Goal: Task Accomplishment & Management: Manage account settings

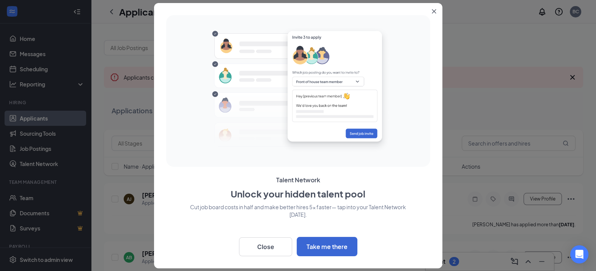
click at [433, 11] on icon "Close" at bounding box center [434, 11] width 4 height 4
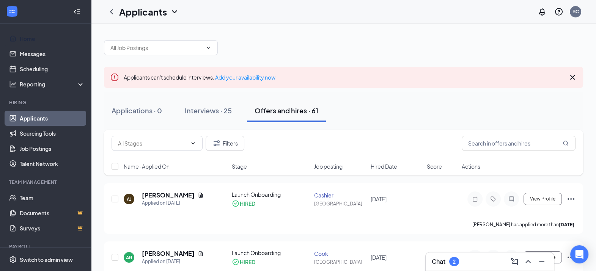
drag, startPoint x: 38, startPoint y: 42, endPoint x: 559, endPoint y: 68, distance: 521.7
click at [38, 42] on link "Home" at bounding box center [52, 38] width 65 height 15
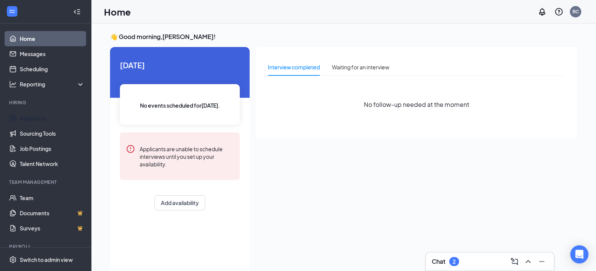
drag, startPoint x: 53, startPoint y: 117, endPoint x: 95, endPoint y: 101, distance: 44.6
click at [53, 116] on link "Applicants" at bounding box center [52, 118] width 65 height 15
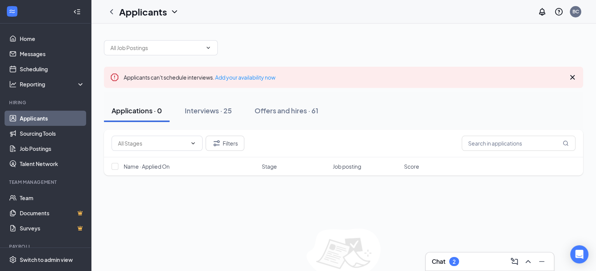
click at [222, 106] on div "Interviews · 25" at bounding box center [208, 110] width 47 height 9
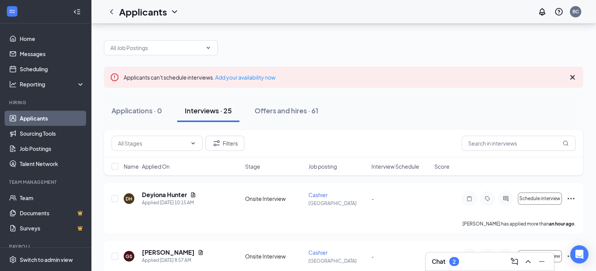
scroll to position [94, 0]
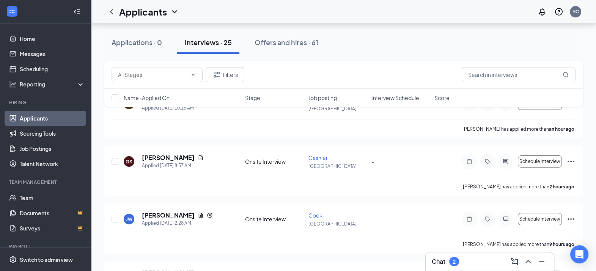
click at [461, 259] on div "Chat 2" at bounding box center [490, 262] width 116 height 12
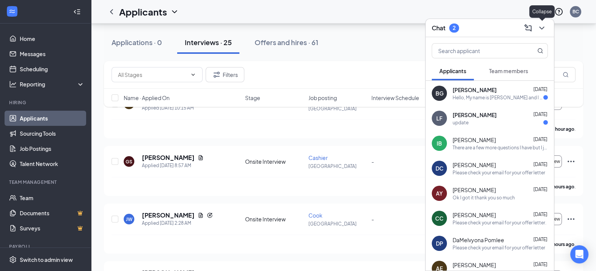
click at [541, 27] on icon "ChevronDown" at bounding box center [541, 28] width 9 height 9
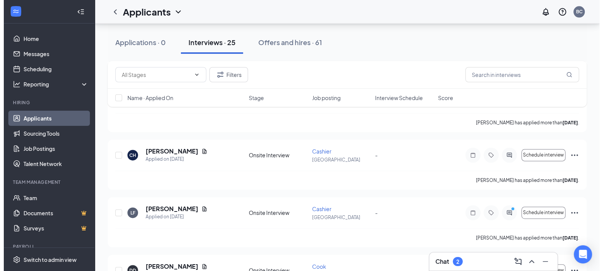
scroll to position [1352, 0]
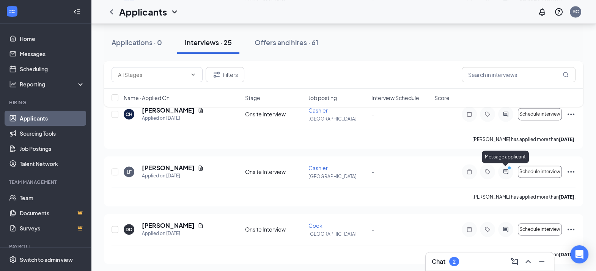
click at [505, 169] on icon "ActiveChat" at bounding box center [505, 171] width 5 height 5
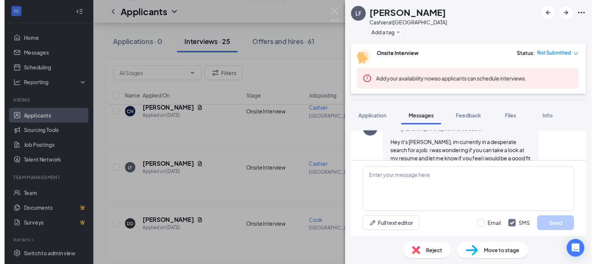
scroll to position [250, 0]
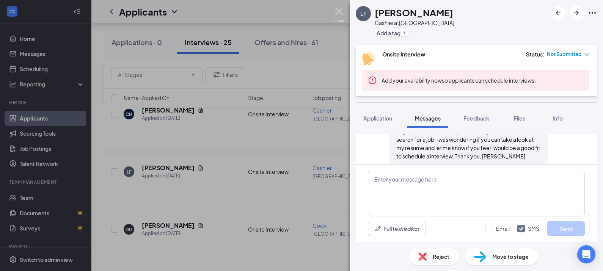
click at [340, 11] on img at bounding box center [338, 15] width 9 height 15
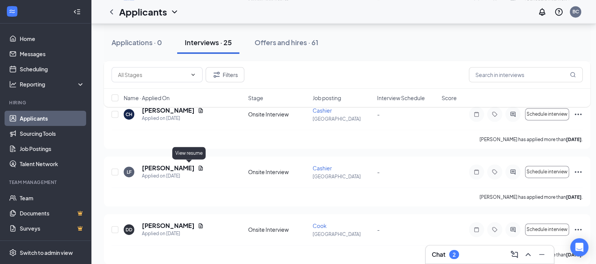
click at [198, 165] on icon "Document" at bounding box center [201, 168] width 6 height 6
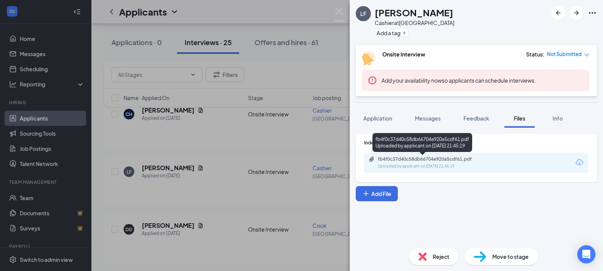
click at [463, 163] on div "Uploaded by applicant on [DATE] 21:45:19" at bounding box center [435, 166] width 114 height 6
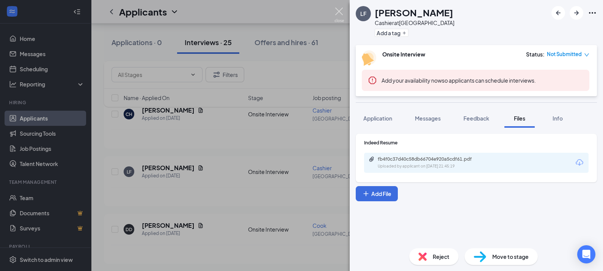
click at [342, 14] on img at bounding box center [338, 15] width 9 height 15
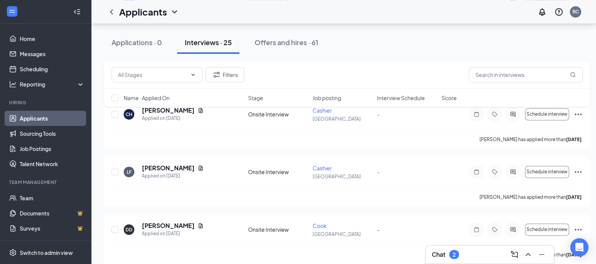
click at [577, 225] on icon "Ellipses" at bounding box center [577, 229] width 9 height 9
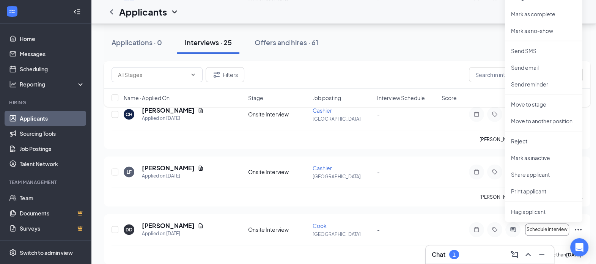
click at [448, 41] on div "Applications · 0 Interviews · 25 Offers and hires · 61" at bounding box center [347, 42] width 486 height 23
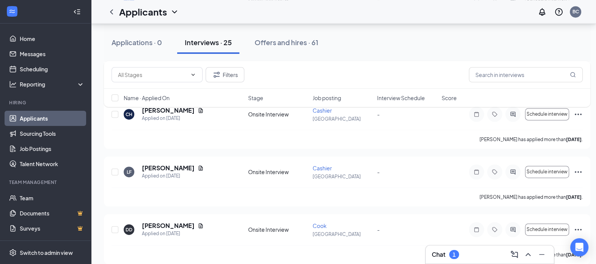
click at [579, 226] on icon "Ellipses" at bounding box center [577, 229] width 9 height 9
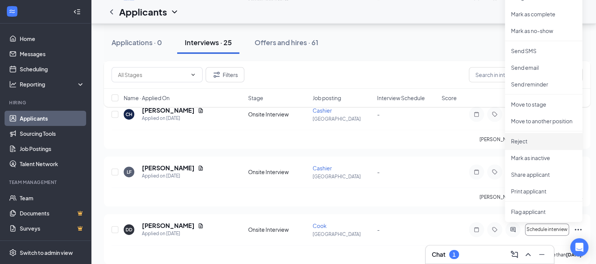
click at [528, 141] on p "Reject" at bounding box center [543, 141] width 65 height 8
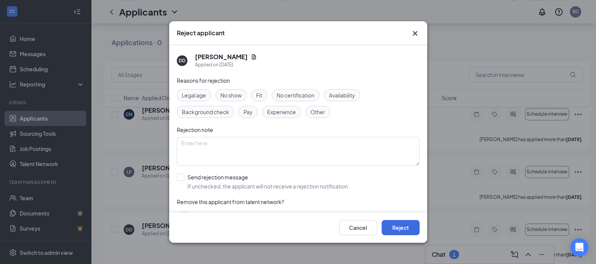
click at [180, 176] on input "Send rejection message If unchecked, the applicant will not receive a rejection…" at bounding box center [263, 181] width 173 height 17
checkbox input "true"
click at [397, 233] on button "Reject" at bounding box center [400, 227] width 38 height 15
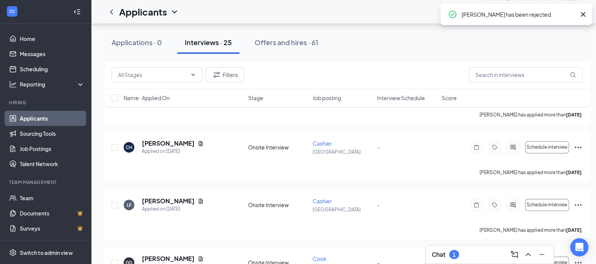
scroll to position [1305, 0]
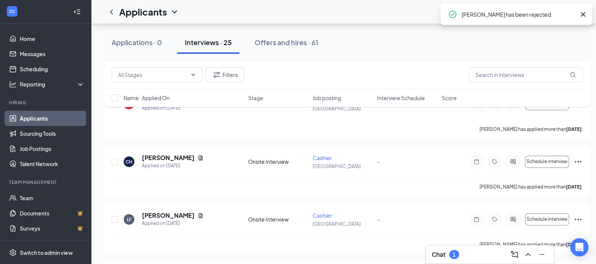
click at [579, 157] on icon "Ellipses" at bounding box center [577, 161] width 9 height 9
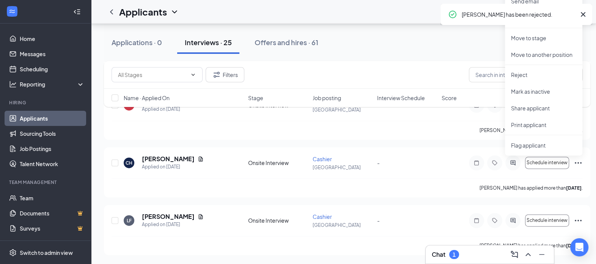
scroll to position [1302, 0]
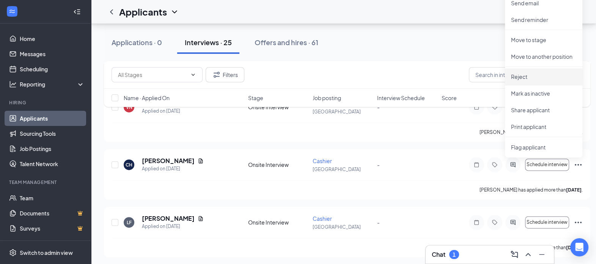
click at [532, 76] on p "Reject" at bounding box center [543, 77] width 65 height 8
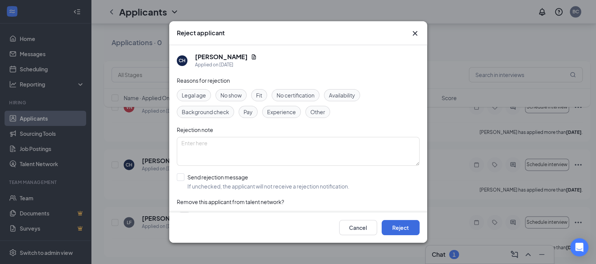
click at [178, 173] on input "Send rejection message If unchecked, the applicant will not receive a rejection…" at bounding box center [263, 181] width 173 height 17
checkbox input "true"
click at [404, 233] on button "Reject" at bounding box center [400, 227] width 38 height 15
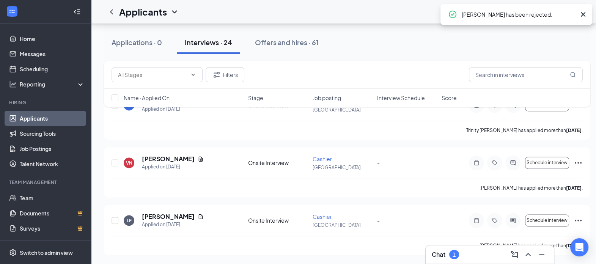
scroll to position [1244, 0]
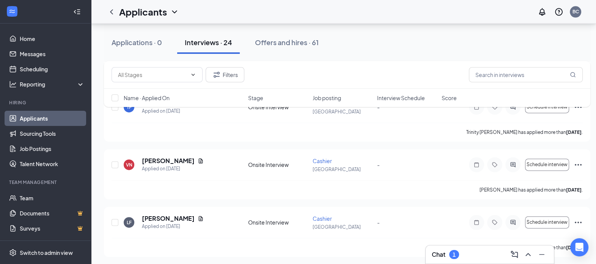
click at [578, 161] on icon "Ellipses" at bounding box center [577, 164] width 9 height 9
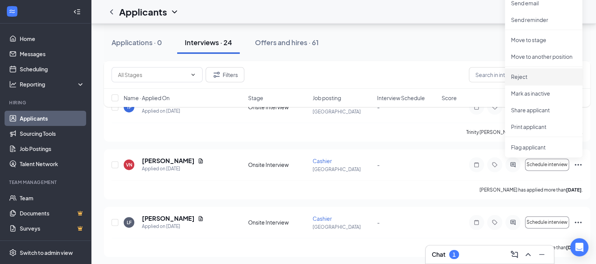
click at [532, 77] on p "Reject" at bounding box center [543, 77] width 65 height 8
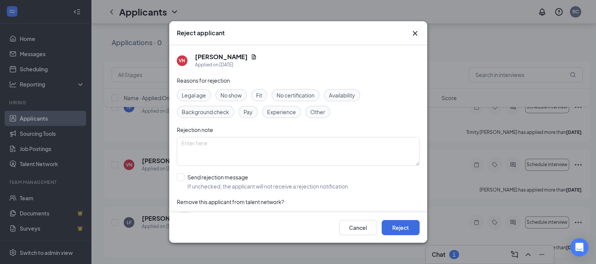
click at [184, 177] on input "Send rejection message If unchecked, the applicant will not receive a rejection…" at bounding box center [263, 181] width 173 height 17
checkbox input "true"
click at [404, 228] on button "Reject" at bounding box center [400, 227] width 38 height 15
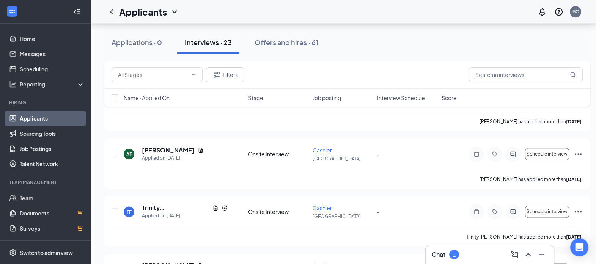
scroll to position [1186, 0]
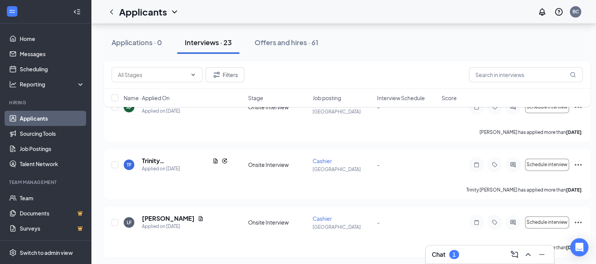
click at [578, 162] on icon "Ellipses" at bounding box center [577, 164] width 9 height 9
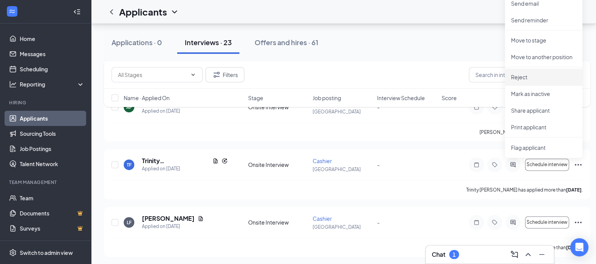
click at [528, 77] on p "Reject" at bounding box center [543, 77] width 65 height 8
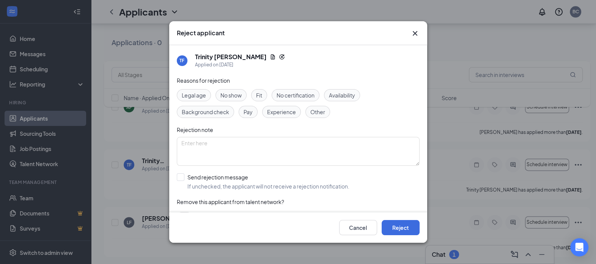
click at [182, 173] on input "Send rejection message If unchecked, the applicant will not receive a rejection…" at bounding box center [263, 181] width 173 height 17
checkbox input "true"
click at [402, 232] on button "Reject" at bounding box center [400, 227] width 38 height 15
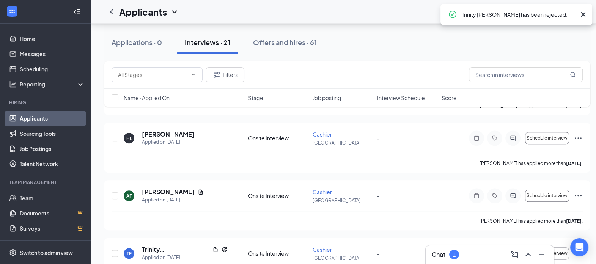
scroll to position [1092, 0]
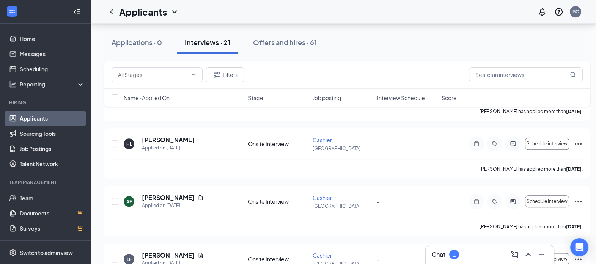
click at [581, 197] on icon "Ellipses" at bounding box center [577, 201] width 9 height 9
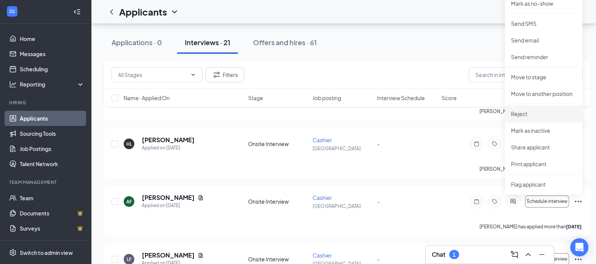
click at [542, 113] on p "Reject" at bounding box center [543, 114] width 65 height 8
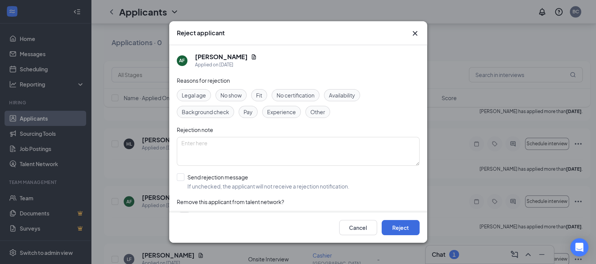
click at [178, 173] on input "Send rejection message If unchecked, the applicant will not receive a rejection…" at bounding box center [263, 181] width 173 height 17
checkbox input "true"
click at [402, 231] on button "Reject" at bounding box center [400, 227] width 38 height 15
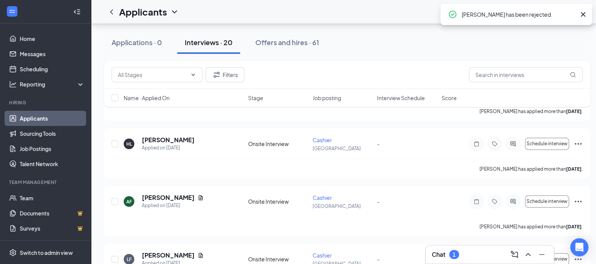
click at [580, 143] on icon "Ellipses" at bounding box center [577, 144] width 7 height 2
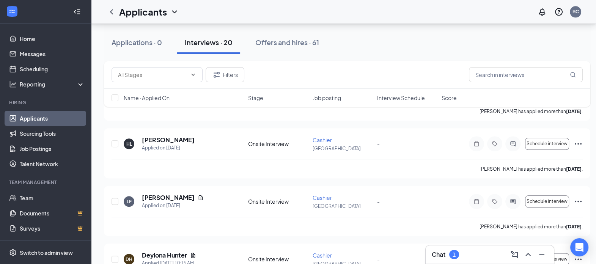
click at [579, 142] on icon "Ellipses" at bounding box center [577, 143] width 9 height 9
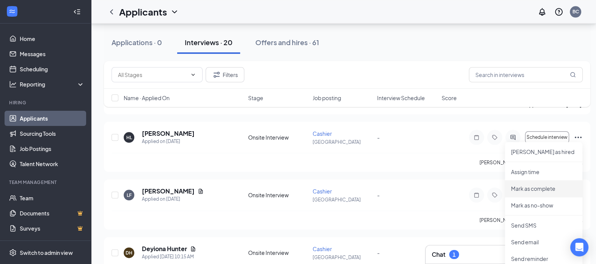
scroll to position [1234, 0]
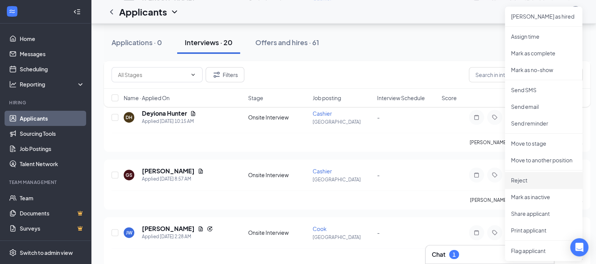
click at [528, 179] on p "Reject" at bounding box center [543, 180] width 65 height 8
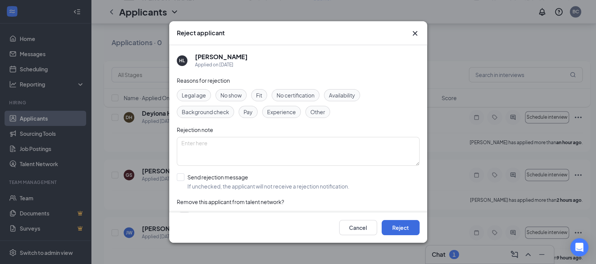
click at [178, 173] on input "Send rejection message If unchecked, the applicant will not receive a rejection…" at bounding box center [263, 181] width 173 height 17
checkbox input "true"
click at [405, 229] on button "Reject" at bounding box center [400, 227] width 38 height 15
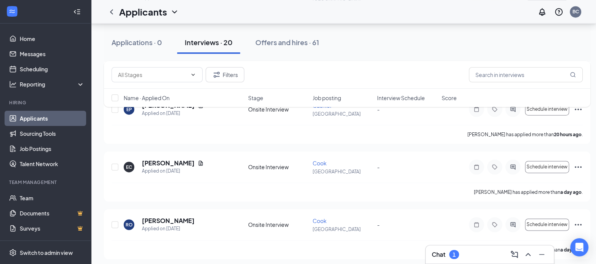
scroll to position [1471, 0]
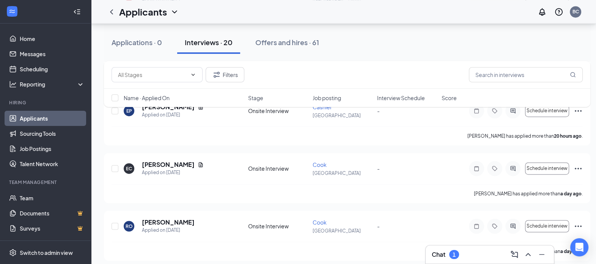
click at [582, 164] on icon "Ellipses" at bounding box center [577, 168] width 9 height 9
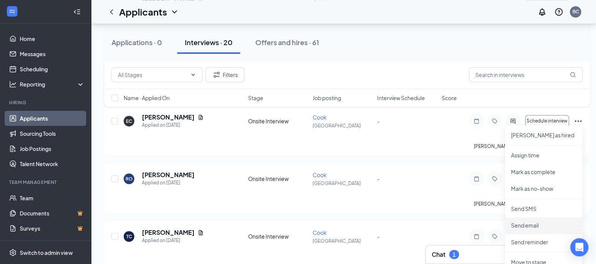
scroll to position [1566, 0]
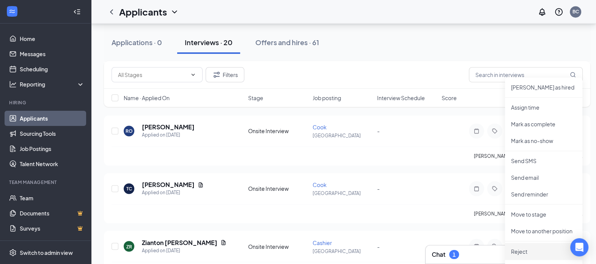
click at [526, 253] on p "Reject" at bounding box center [543, 251] width 65 height 8
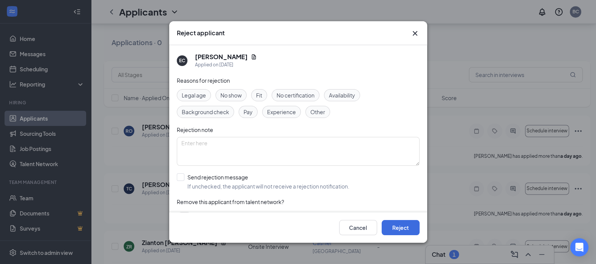
click at [182, 174] on input "Send rejection message If unchecked, the applicant will not receive a rejection…" at bounding box center [263, 181] width 173 height 17
checkbox input "true"
click at [403, 230] on button "Reject" at bounding box center [400, 227] width 38 height 15
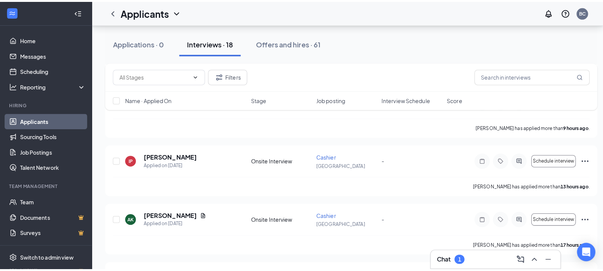
scroll to position [1234, 0]
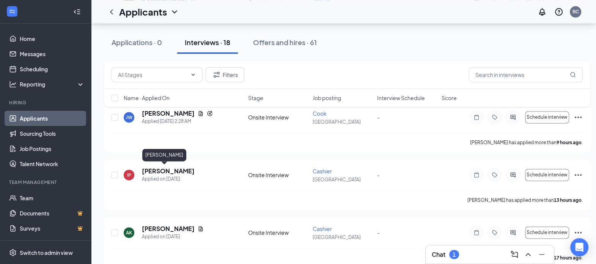
click at [165, 169] on h5 "[PERSON_NAME]" at bounding box center [168, 171] width 53 height 8
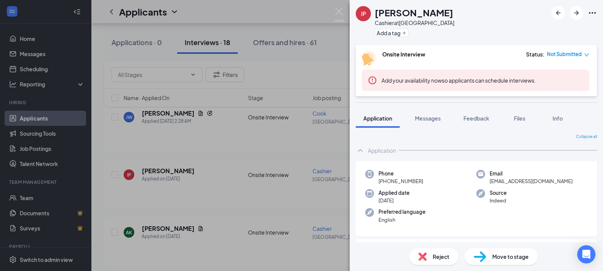
click at [558, 118] on span "Info" at bounding box center [557, 118] width 10 height 7
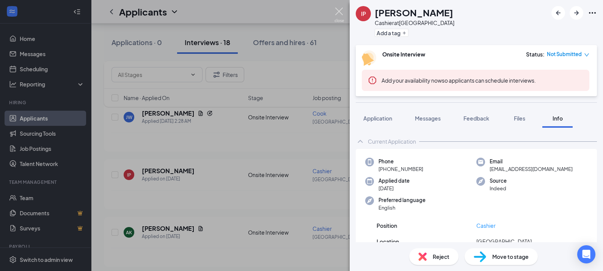
click at [342, 9] on img at bounding box center [338, 15] width 9 height 15
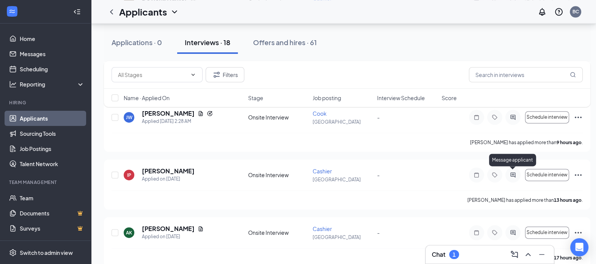
scroll to position [1281, 0]
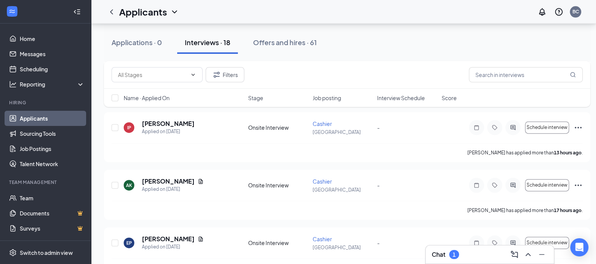
click at [581, 184] on icon "Ellipses" at bounding box center [577, 185] width 7 height 2
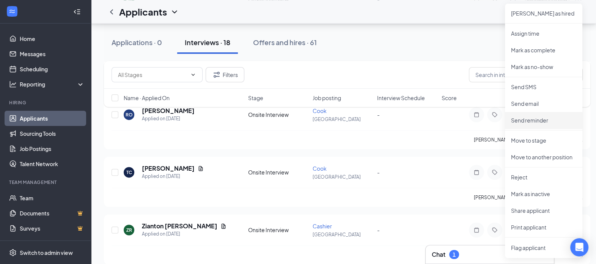
scroll to position [1471, 0]
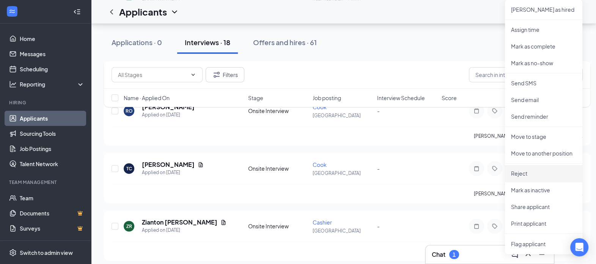
click at [533, 171] on p "Reject" at bounding box center [543, 173] width 65 height 8
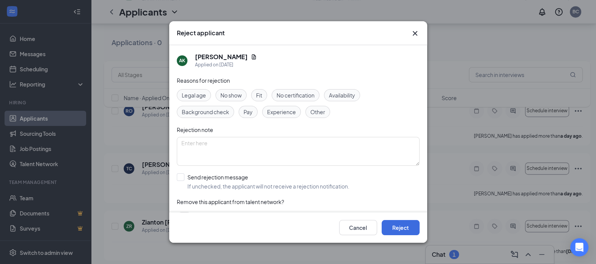
click at [180, 174] on input "Send rejection message If unchecked, the applicant will not receive a rejection…" at bounding box center [263, 181] width 173 height 17
checkbox input "true"
click at [403, 231] on button "Reject" at bounding box center [400, 227] width 38 height 15
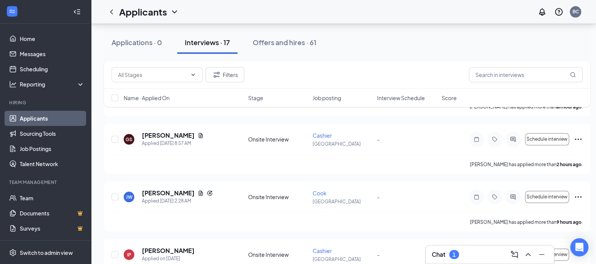
scroll to position [1092, 0]
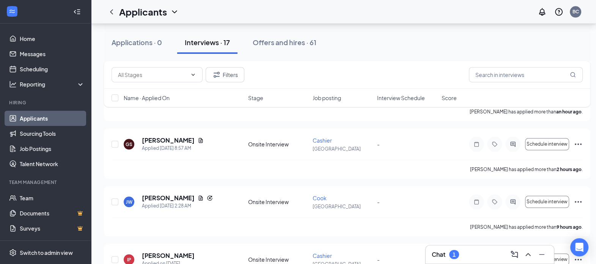
click at [578, 198] on icon "Ellipses" at bounding box center [577, 201] width 9 height 9
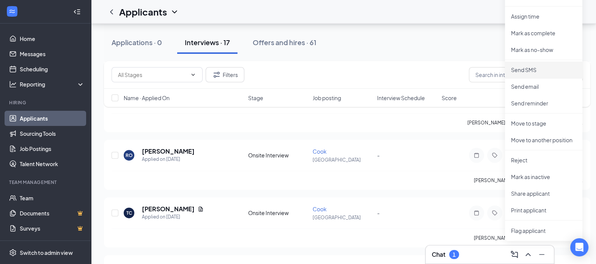
scroll to position [1329, 0]
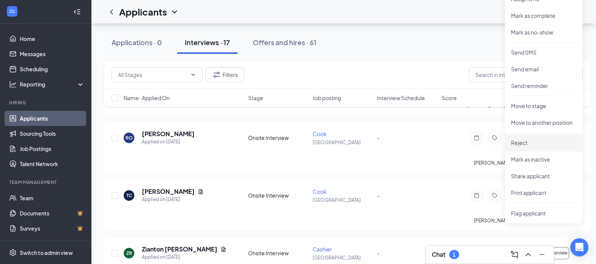
click at [516, 140] on p "Reject" at bounding box center [543, 143] width 65 height 8
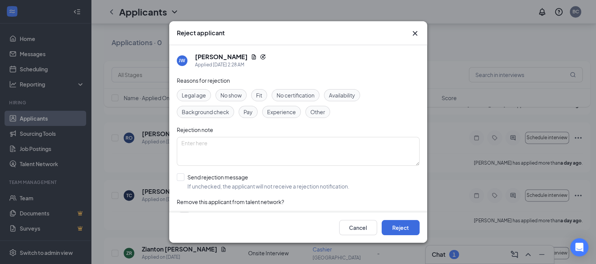
click at [184, 174] on input "Send rejection message If unchecked, the applicant will not receive a rejection…" at bounding box center [263, 181] width 173 height 17
checkbox input "true"
click at [396, 225] on button "Reject" at bounding box center [400, 227] width 38 height 15
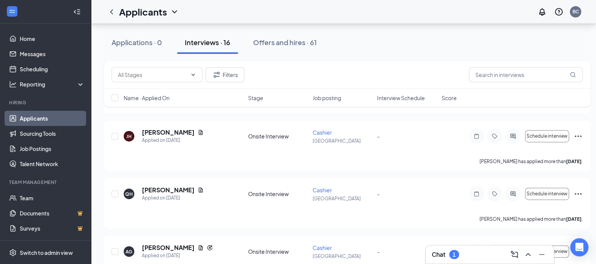
scroll to position [571, 0]
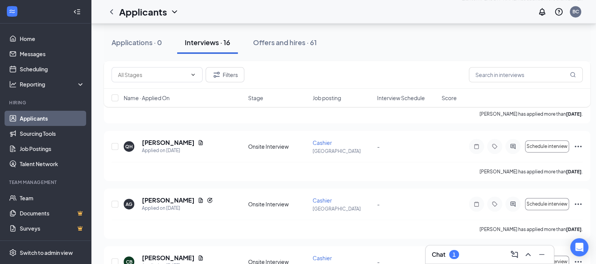
click at [578, 143] on icon "Ellipses" at bounding box center [577, 146] width 9 height 9
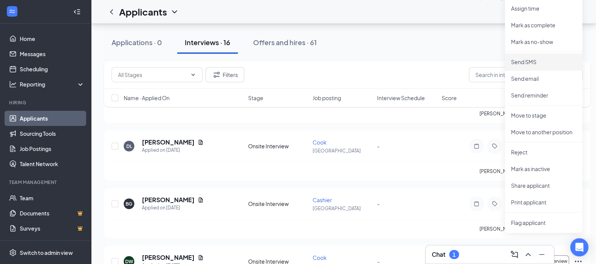
scroll to position [760, 0]
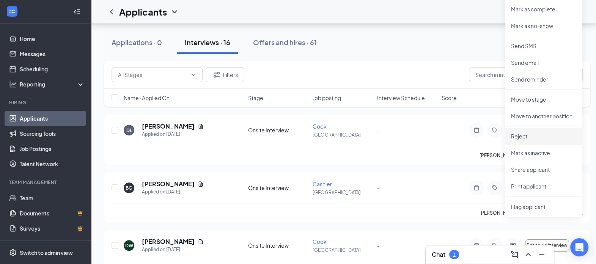
click at [532, 132] on p "Reject" at bounding box center [543, 136] width 65 height 8
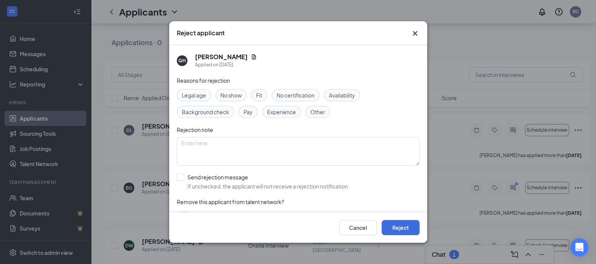
click at [183, 173] on input "Send rejection message If unchecked, the applicant will not receive a rejection…" at bounding box center [263, 181] width 173 height 17
checkbox input "true"
click at [397, 231] on button "Reject" at bounding box center [400, 227] width 38 height 15
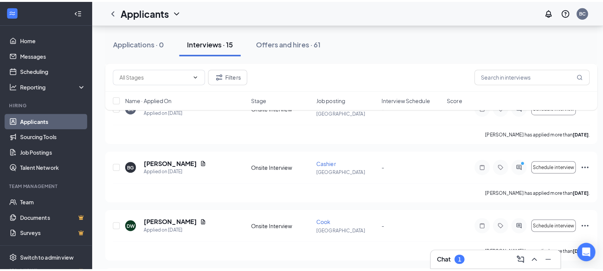
scroll to position [712, 0]
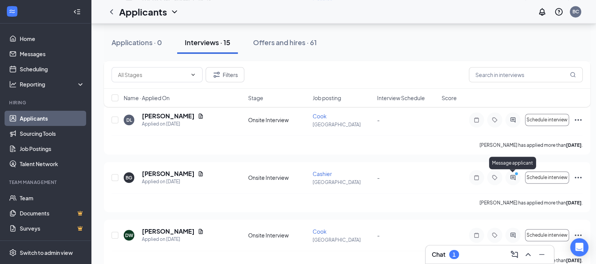
click at [510, 175] on icon "ActiveChat" at bounding box center [512, 177] width 5 height 5
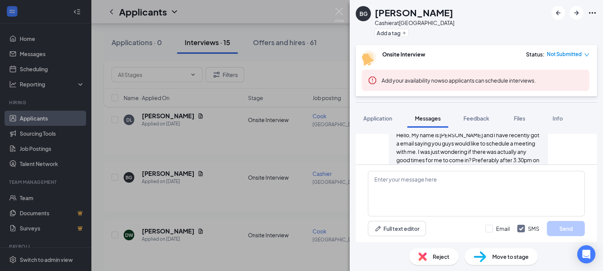
scroll to position [273, 0]
click at [339, 11] on img at bounding box center [338, 15] width 9 height 15
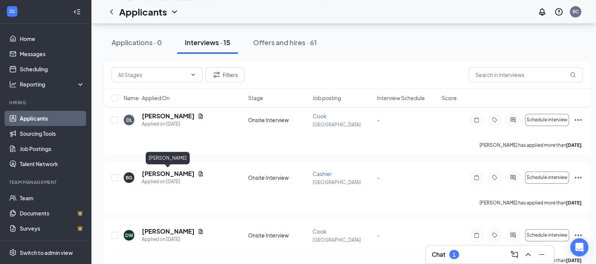
click at [176, 171] on h5 "[PERSON_NAME]" at bounding box center [168, 173] width 53 height 8
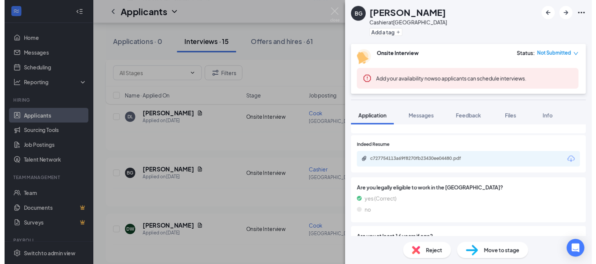
scroll to position [527, 0]
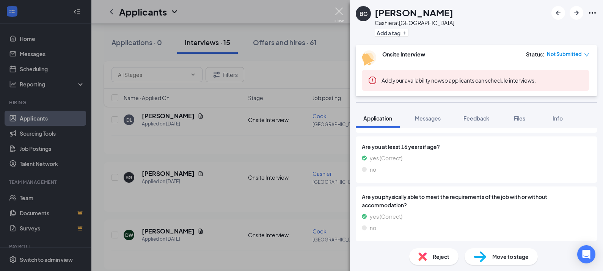
click at [338, 11] on img at bounding box center [338, 15] width 9 height 15
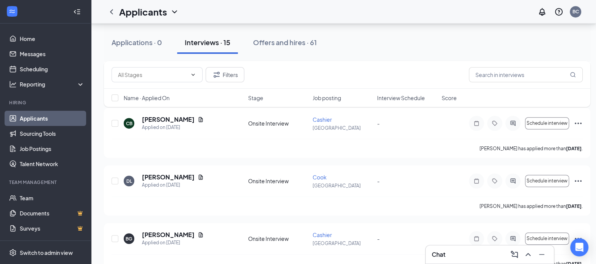
scroll to position [665, 0]
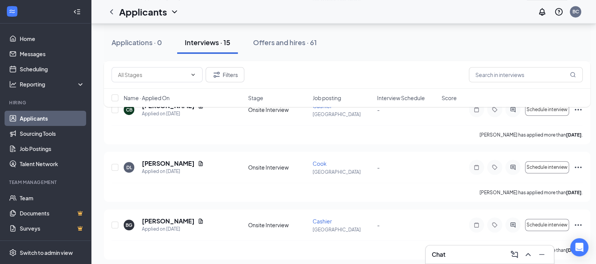
click at [579, 168] on icon "Ellipses" at bounding box center [577, 167] width 9 height 9
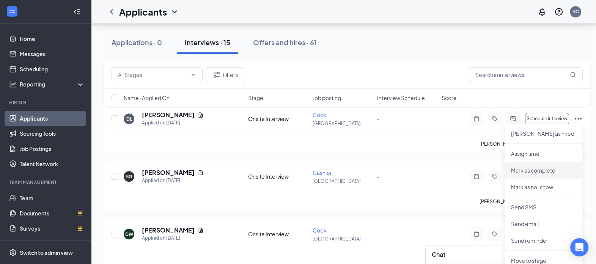
scroll to position [760, 0]
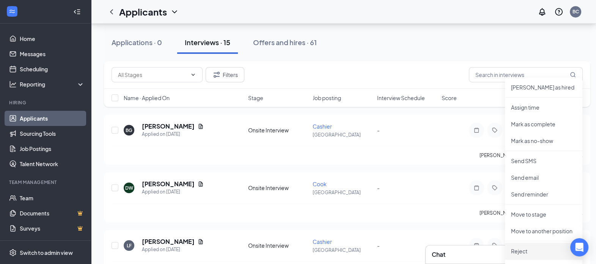
click at [519, 250] on p "Reject" at bounding box center [543, 251] width 65 height 8
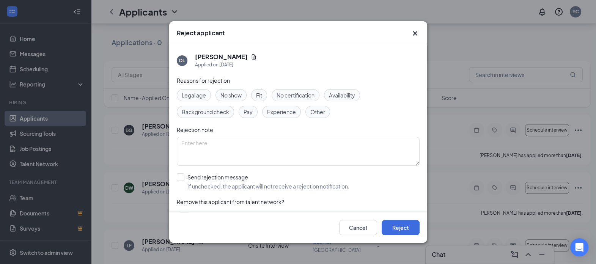
click at [183, 176] on input "Send rejection message If unchecked, the applicant will not receive a rejection…" at bounding box center [263, 181] width 173 height 17
checkbox input "true"
click at [397, 230] on button "Reject" at bounding box center [400, 227] width 38 height 15
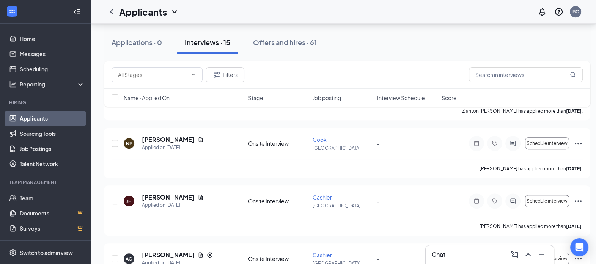
scroll to position [523, 0]
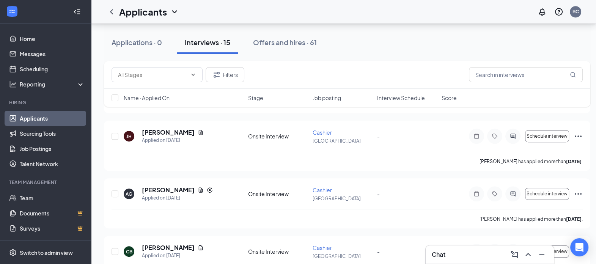
click at [576, 191] on icon "Ellipses" at bounding box center [577, 193] width 9 height 9
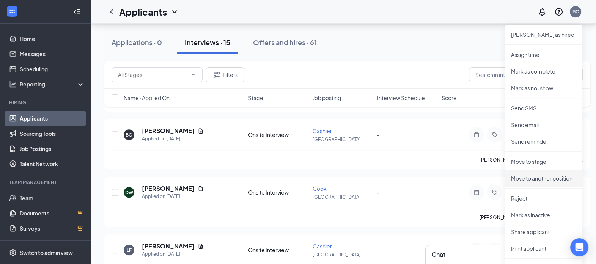
scroll to position [712, 0]
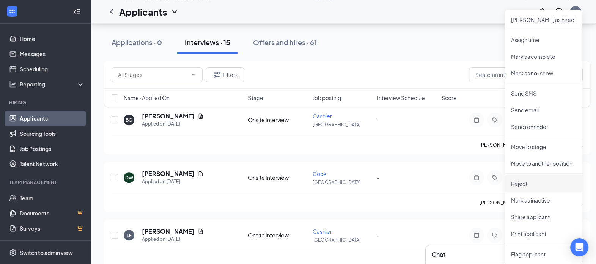
click at [524, 181] on p "Reject" at bounding box center [543, 184] width 65 height 8
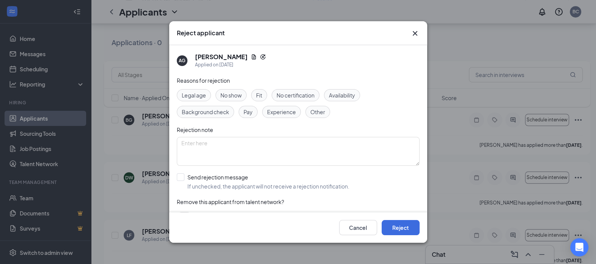
click at [186, 177] on input "Send rejection message If unchecked, the applicant will not receive a rejection…" at bounding box center [263, 181] width 173 height 17
checkbox input "true"
click at [408, 231] on button "Reject" at bounding box center [400, 227] width 38 height 15
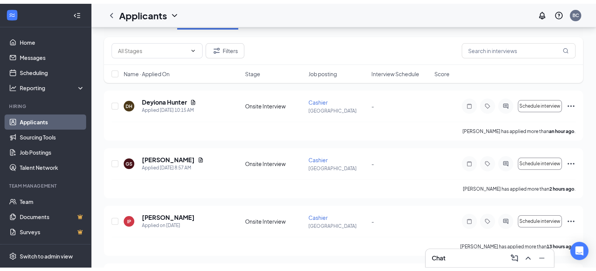
scroll to position [0, 0]
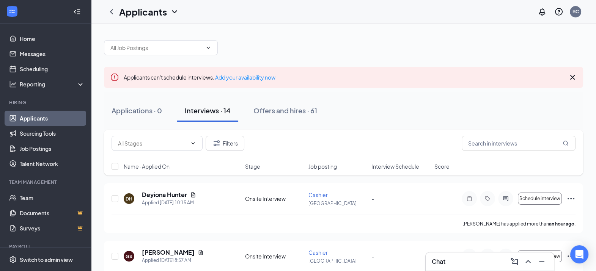
click at [571, 198] on icon "Ellipses" at bounding box center [570, 199] width 7 height 2
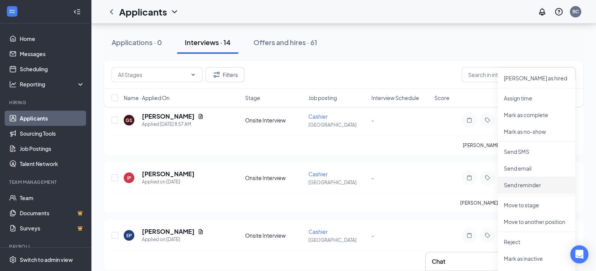
scroll to position [142, 0]
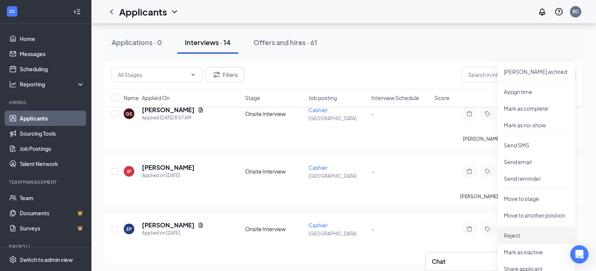
click at [516, 234] on p "Reject" at bounding box center [536, 236] width 65 height 8
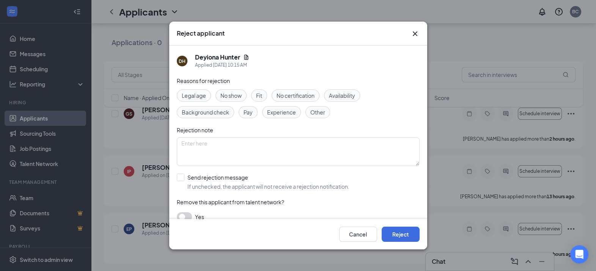
click at [180, 177] on input "Send rejection message If unchecked, the applicant will not receive a rejection…" at bounding box center [263, 182] width 173 height 17
checkbox input "true"
click at [406, 231] on button "Reject" at bounding box center [400, 234] width 38 height 15
